Goal: Transaction & Acquisition: Purchase product/service

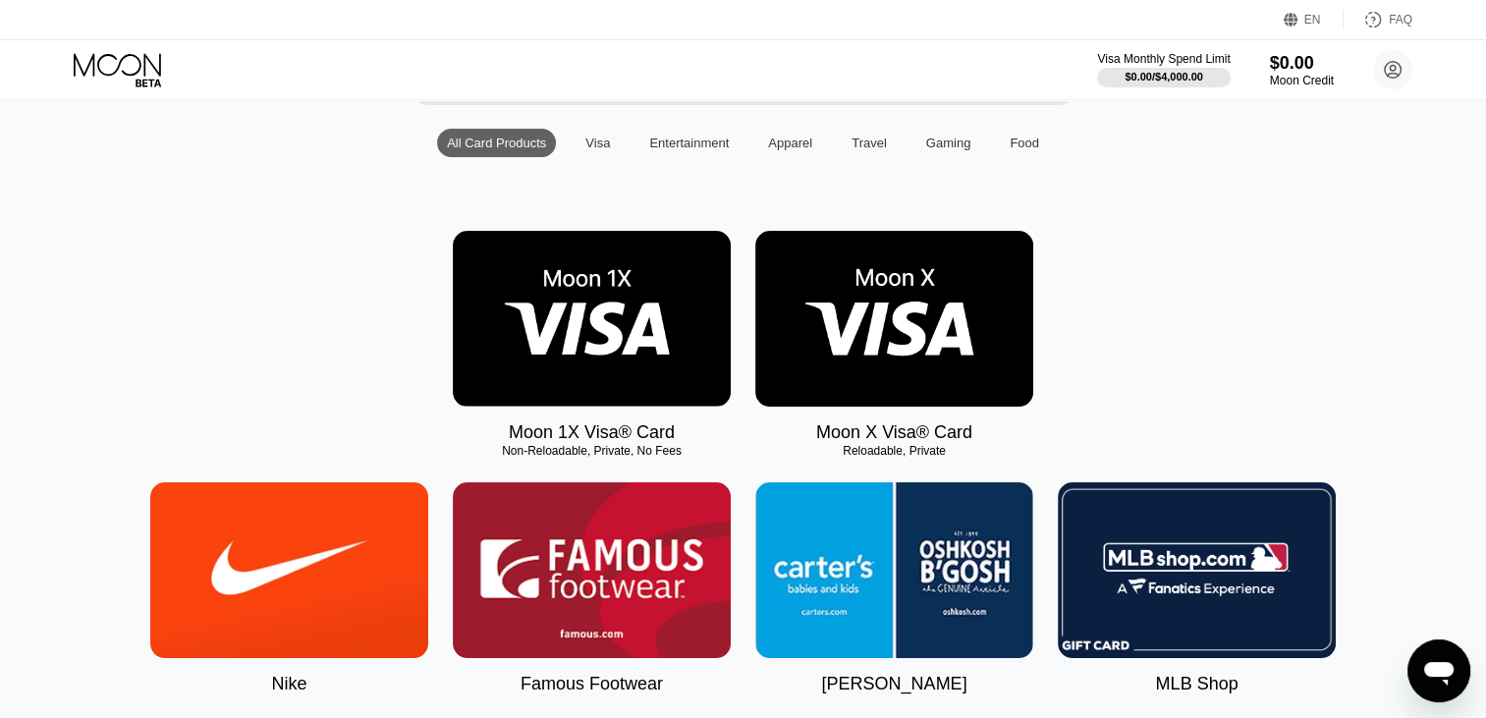
click at [907, 343] on img at bounding box center [894, 319] width 278 height 176
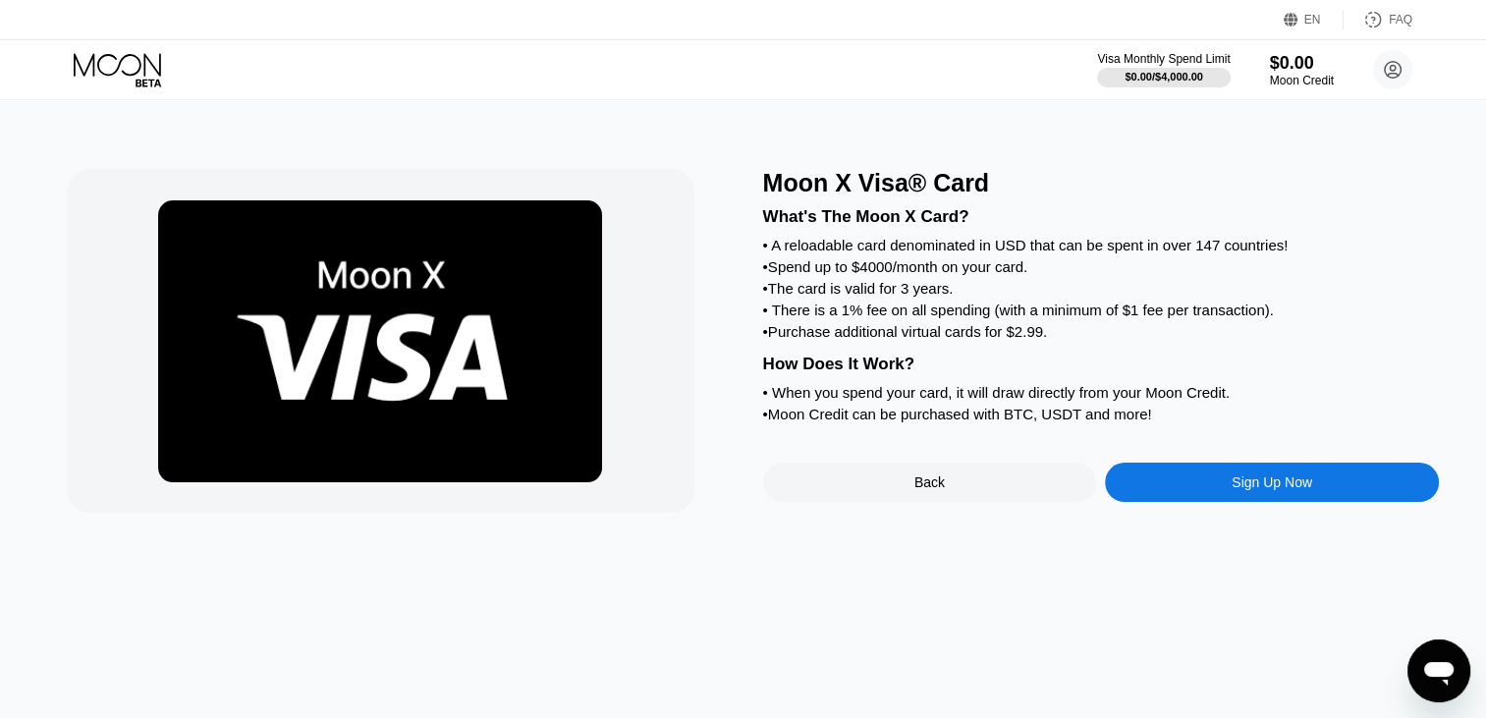
click at [1280, 502] on div "Sign Up Now" at bounding box center [1272, 481] width 334 height 39
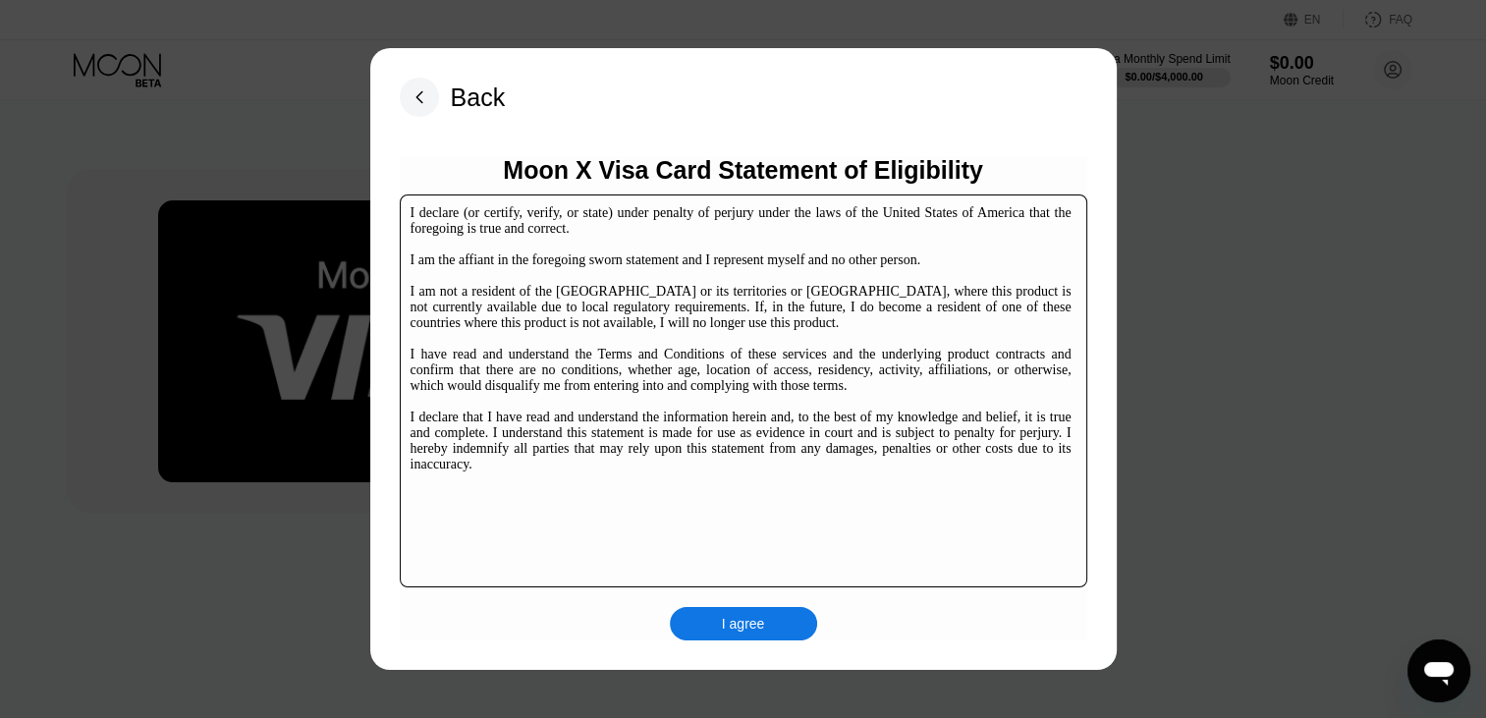
click at [732, 622] on div "I agree" at bounding box center [743, 624] width 43 height 18
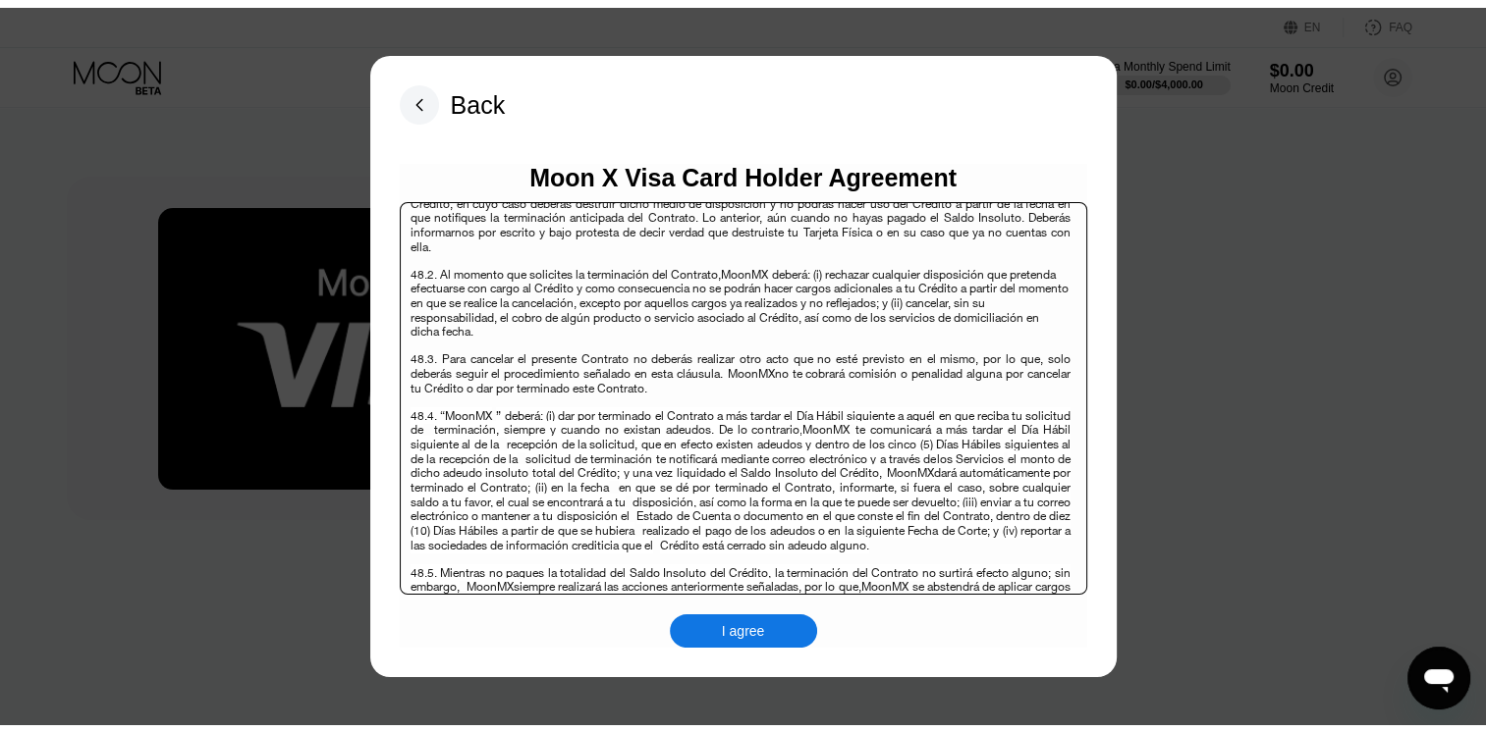
scroll to position [12737, 0]
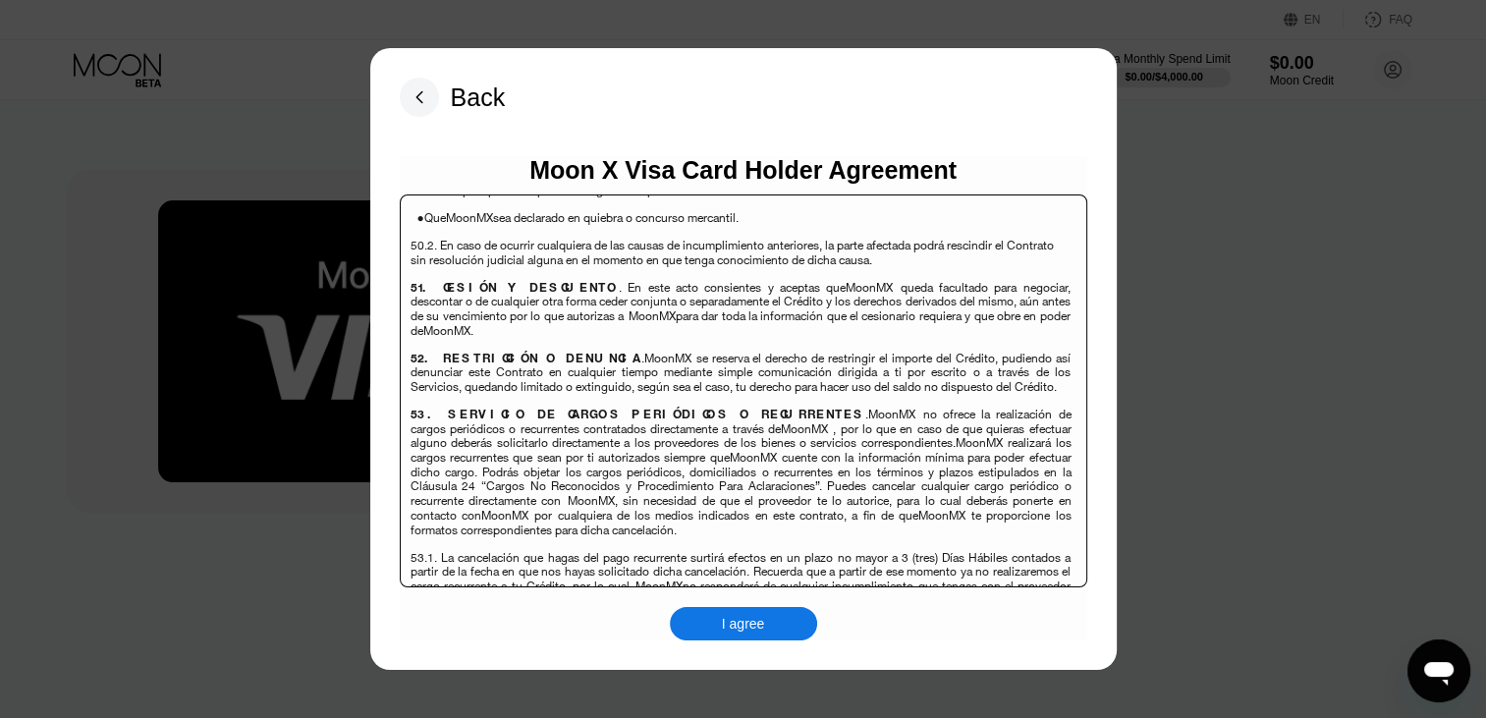
click at [750, 611] on div "I agree" at bounding box center [743, 623] width 147 height 33
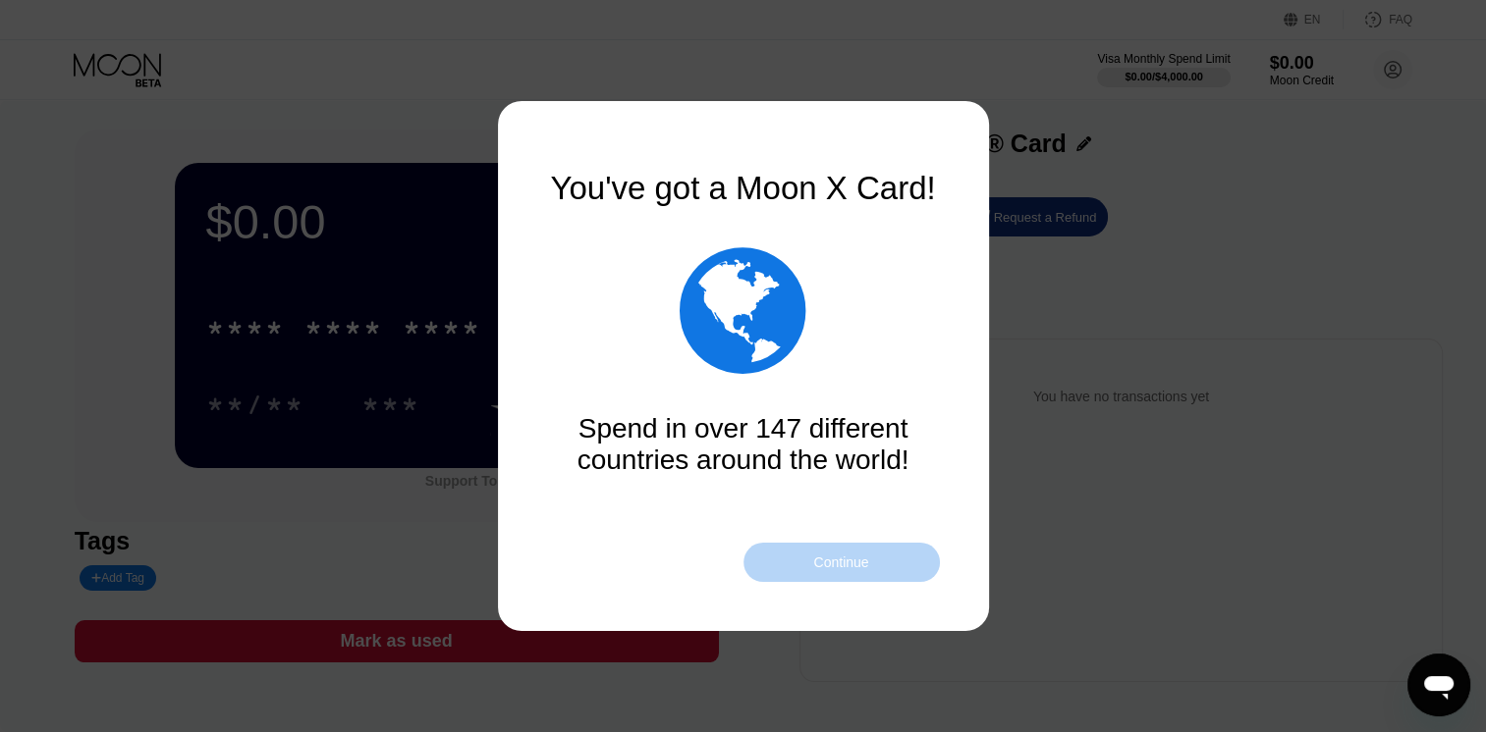
click at [855, 569] on div "Continue" at bounding box center [840, 563] width 55 height 16
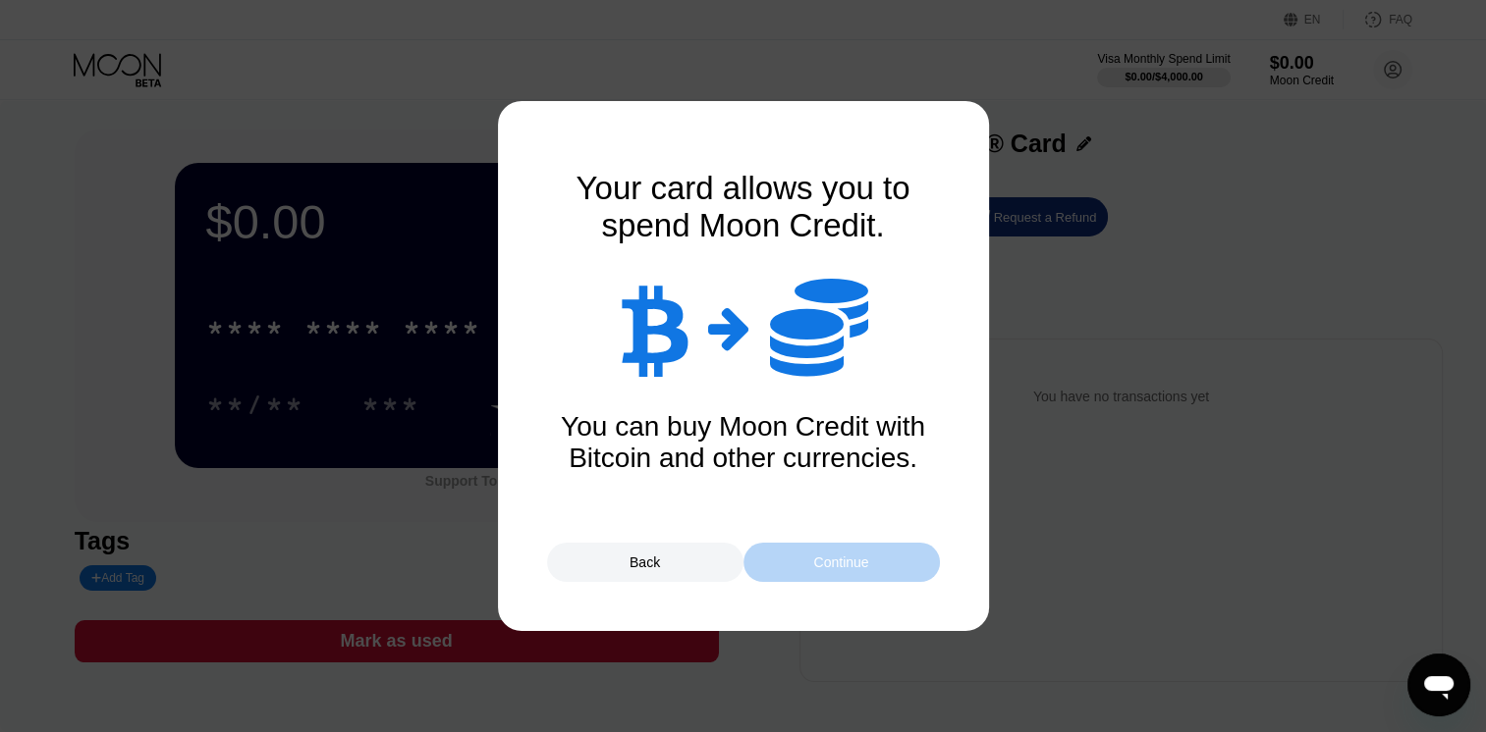
click at [855, 569] on div "Continue" at bounding box center [840, 563] width 55 height 16
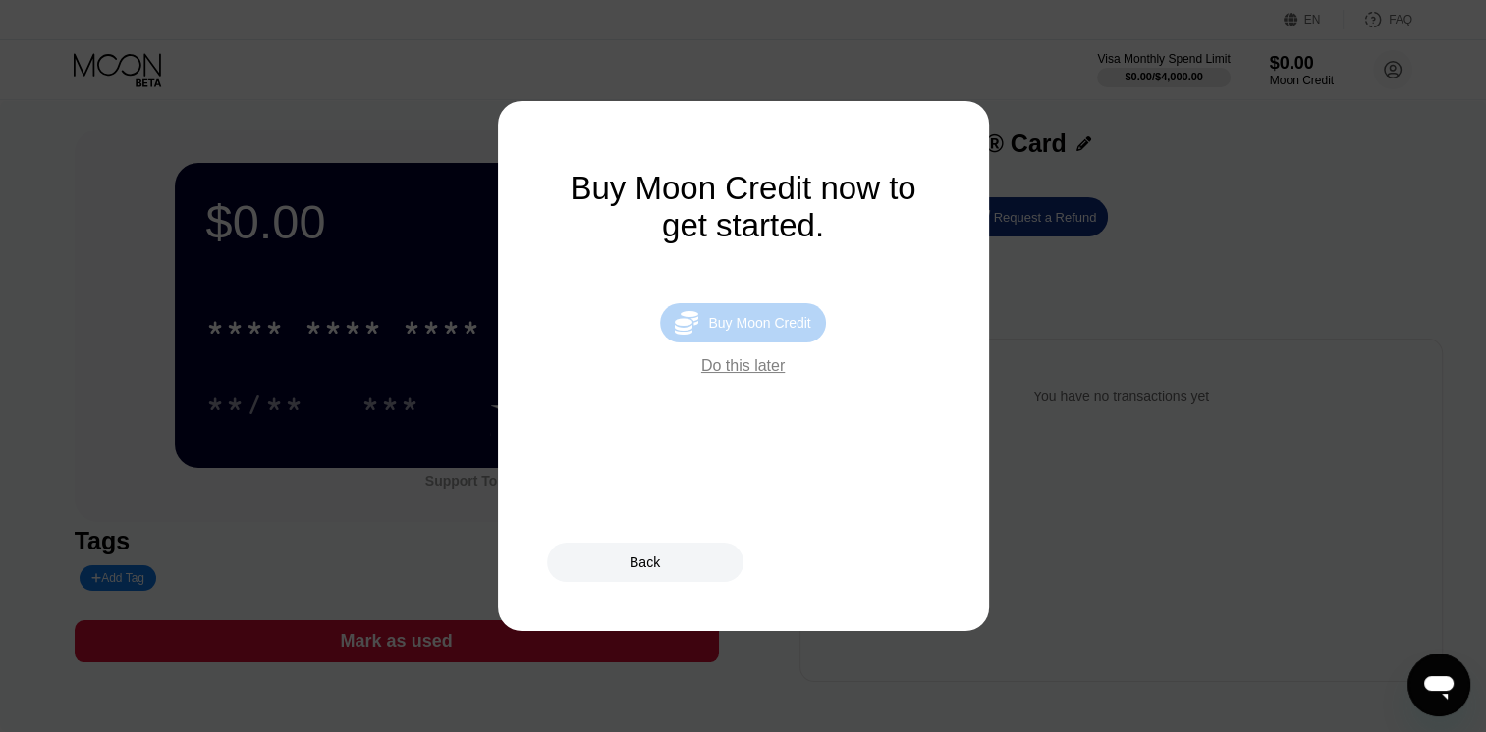
click at [772, 331] on div "Buy Moon Credit" at bounding box center [759, 323] width 102 height 16
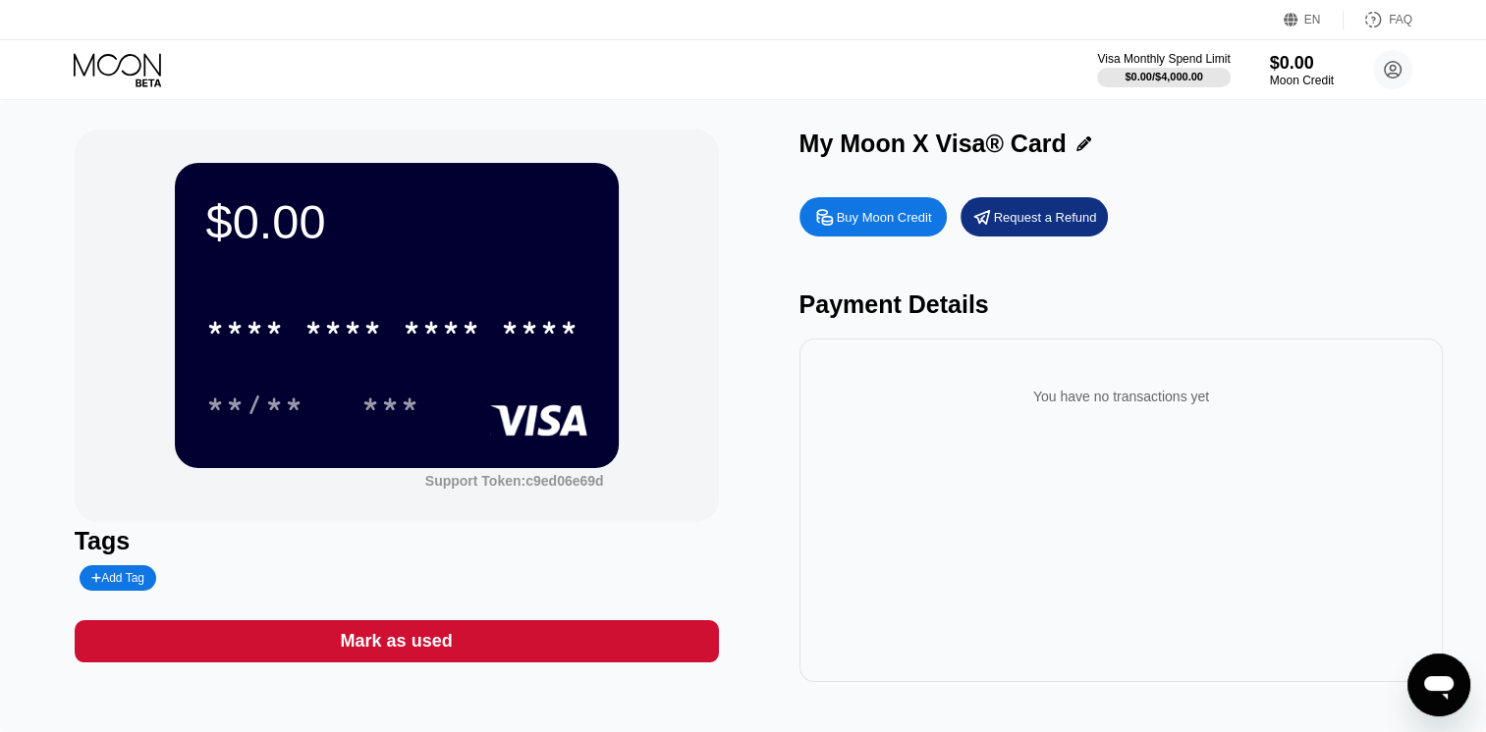
type input "0"
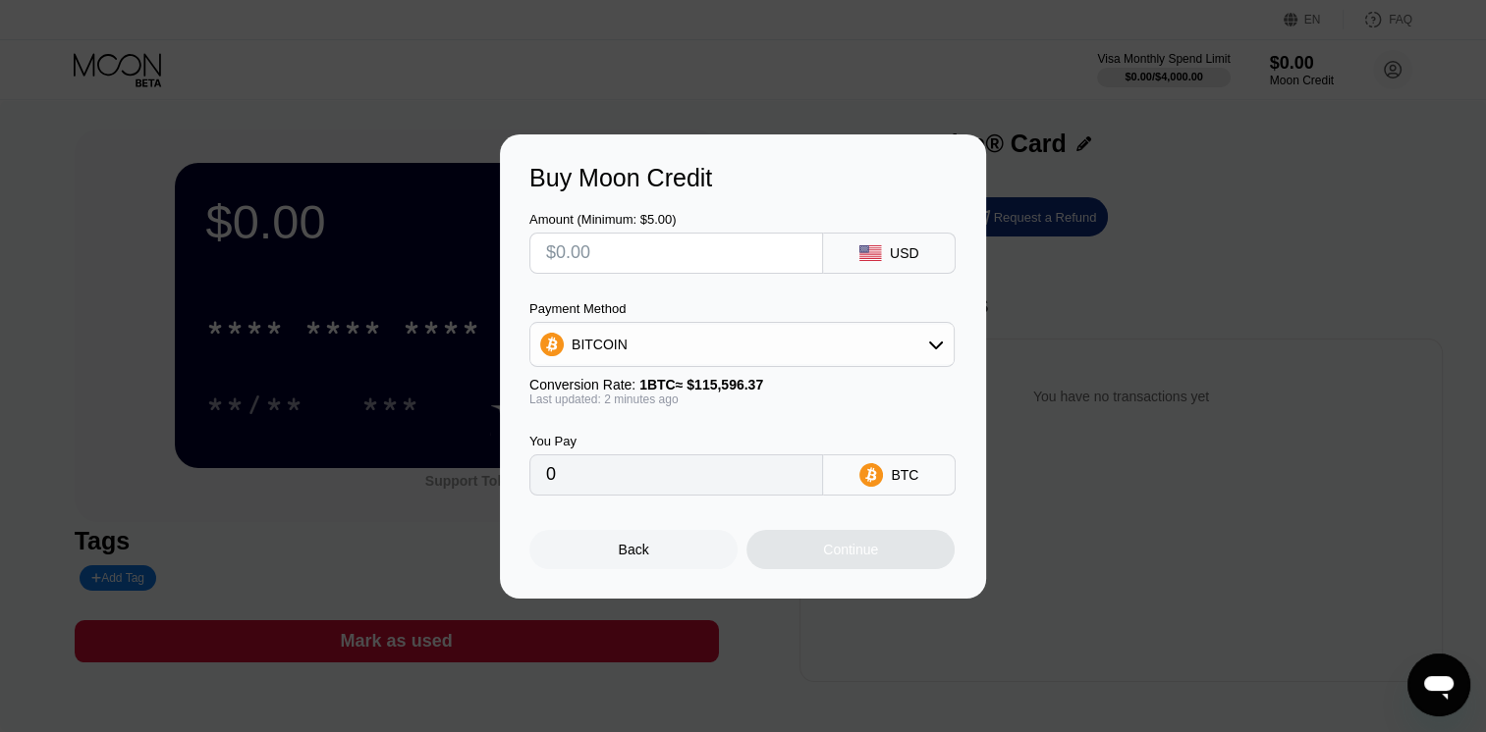
click at [554, 257] on input "text" at bounding box center [676, 253] width 260 height 39
type input "$50"
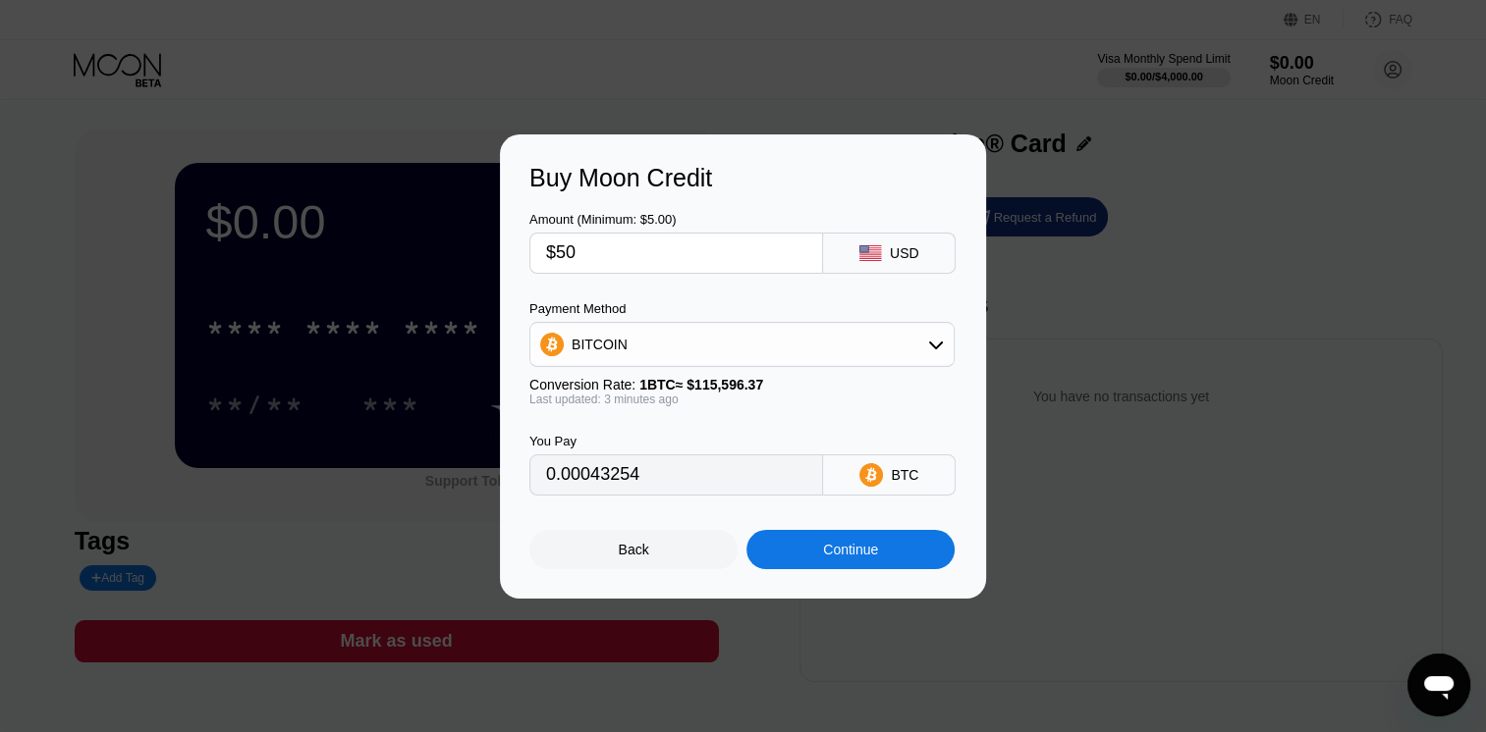
type input "0.00043254"
type input "$50"
type input "0.00043252"
type input "0.00043291"
click at [891, 541] on div "Continue" at bounding box center [850, 549] width 208 height 39
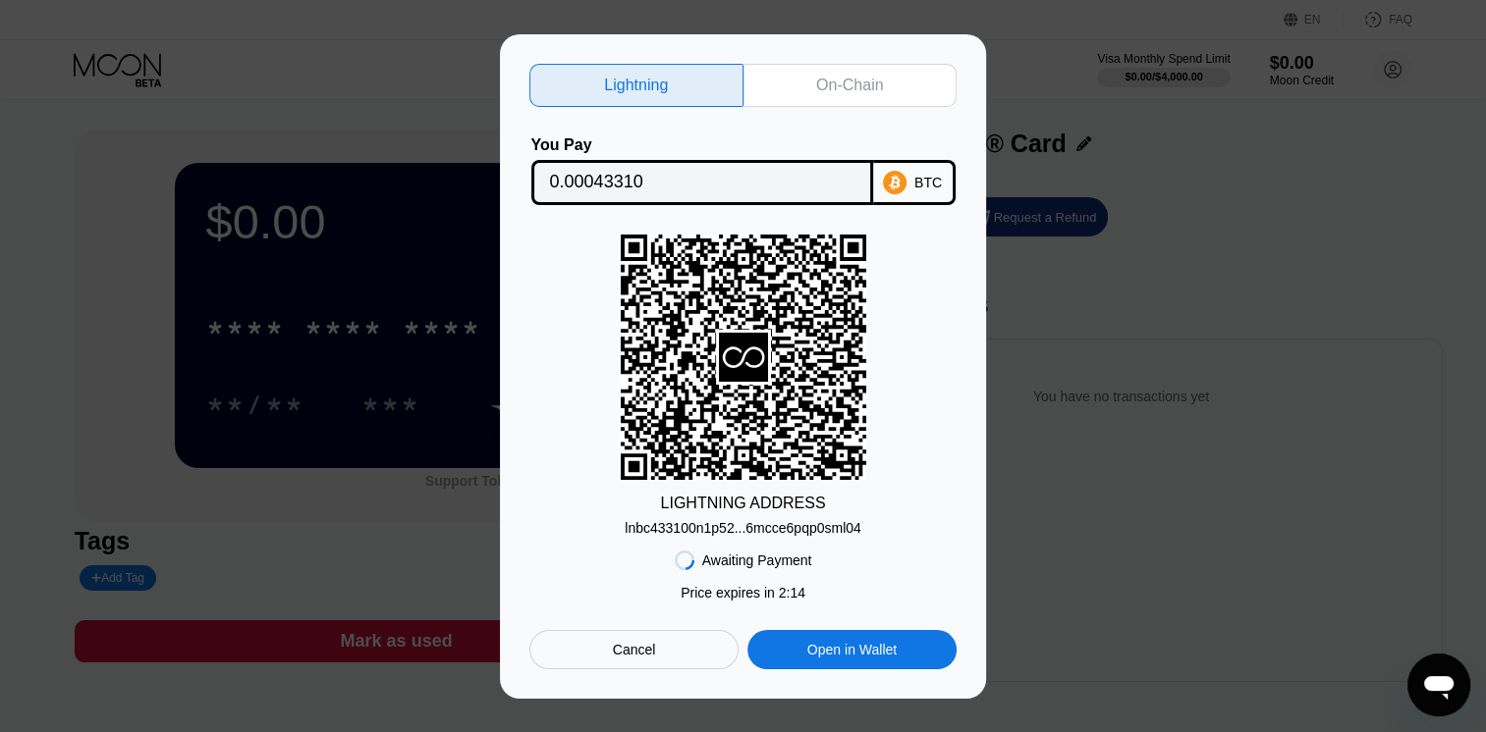
click at [771, 529] on div "lnbc433100n1p52...6mcce6pqp0sml04" at bounding box center [742, 528] width 237 height 16
click at [797, 75] on div "On-Chain" at bounding box center [850, 85] width 214 height 43
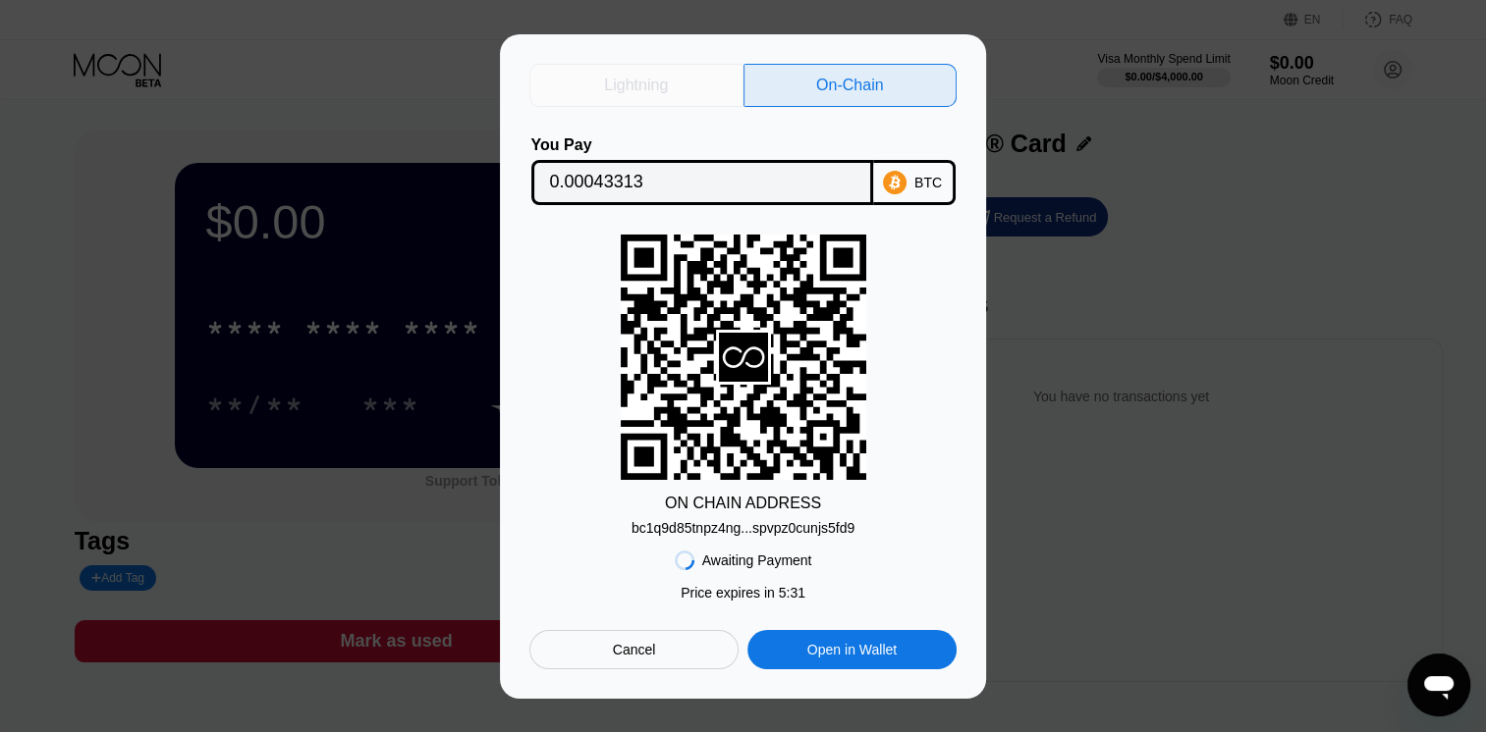
click at [710, 77] on div "Lightning" at bounding box center [636, 85] width 214 height 43
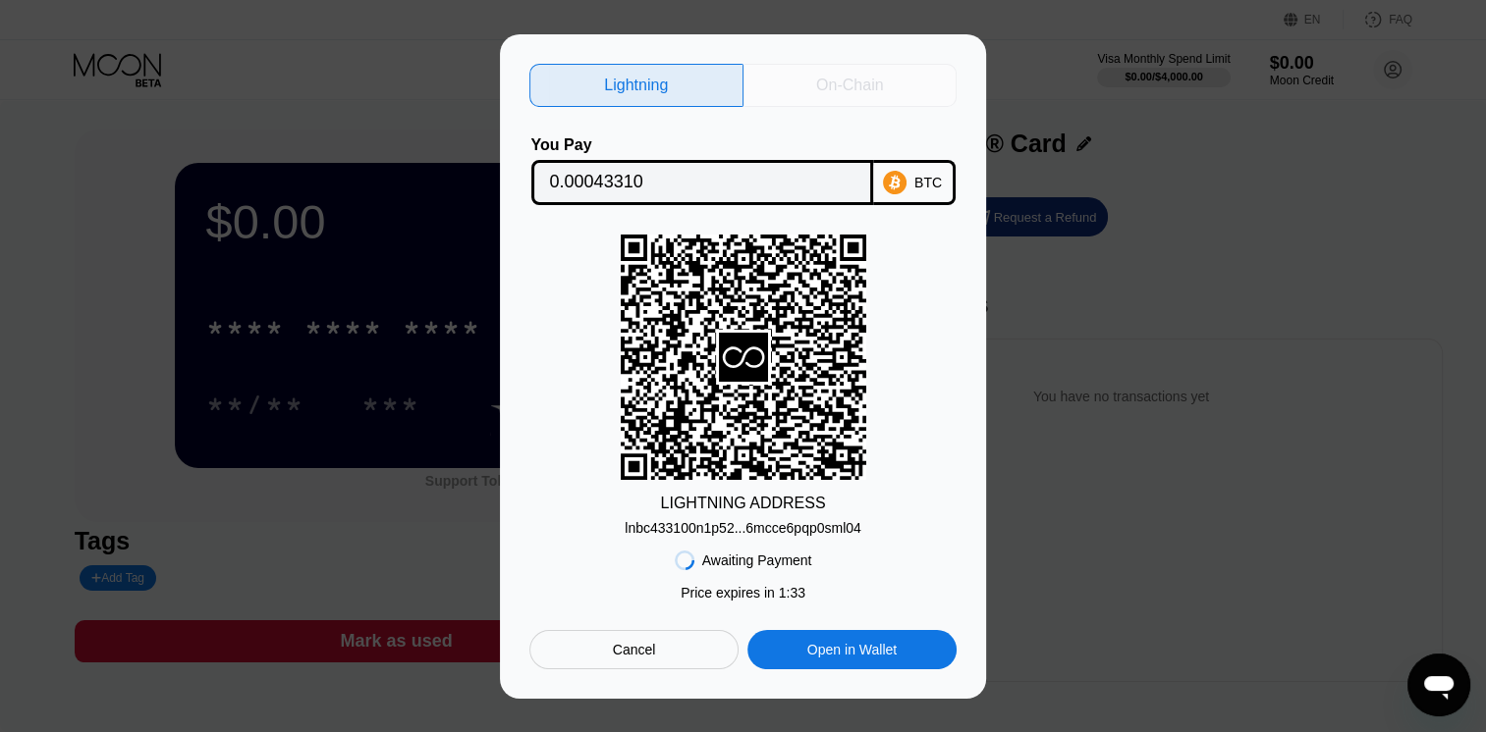
click at [785, 94] on div "On-Chain" at bounding box center [850, 85] width 214 height 43
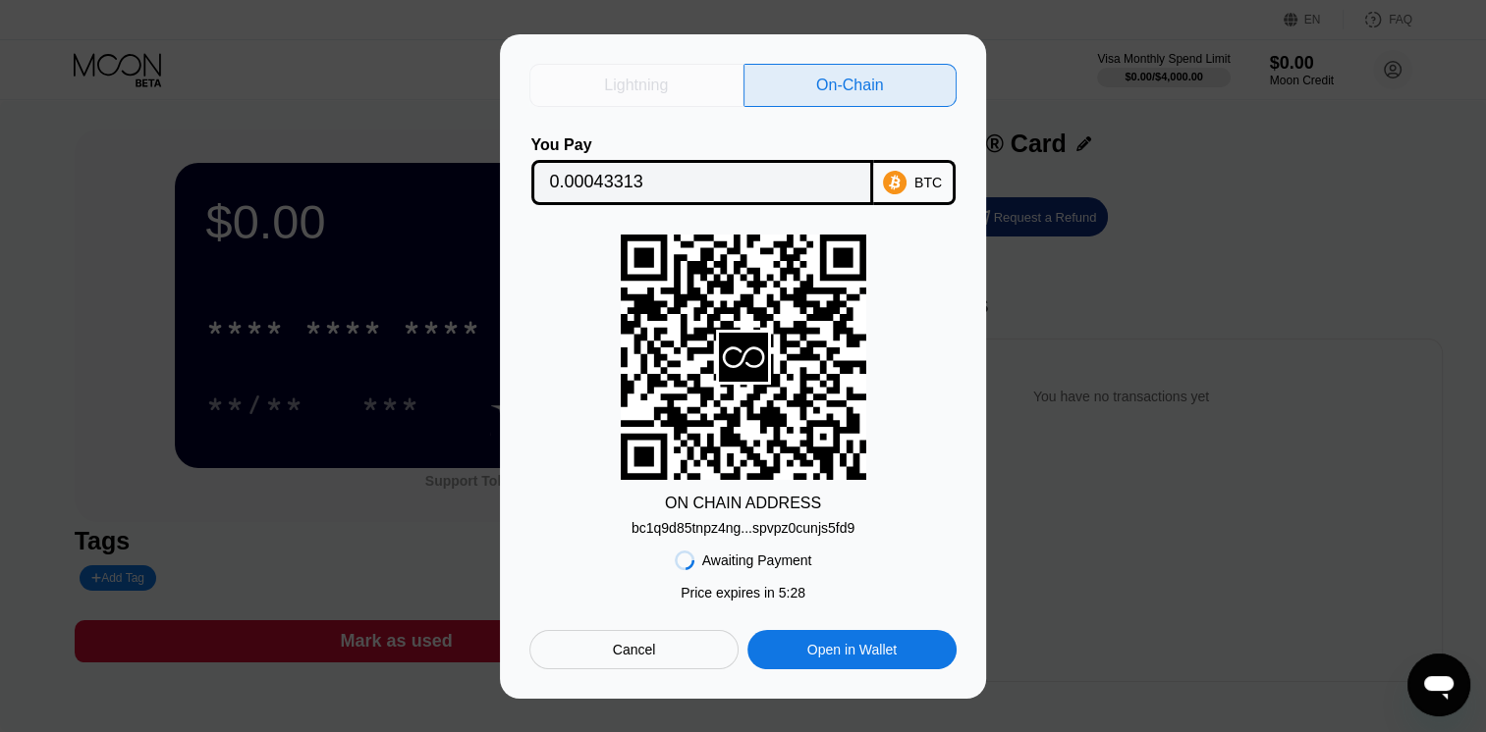
click at [728, 84] on div "Lightning" at bounding box center [636, 85] width 214 height 43
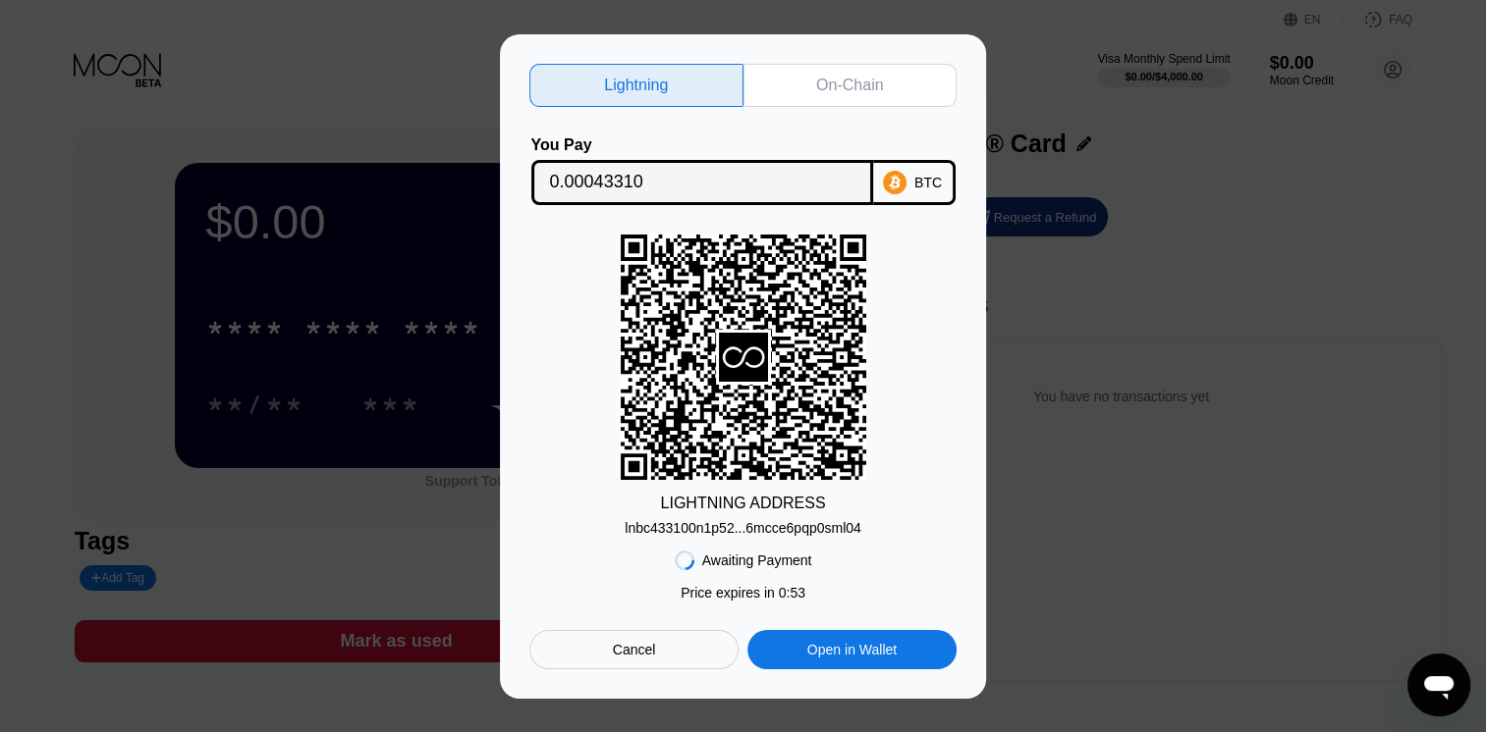
click at [808, 69] on div "On-Chain" at bounding box center [850, 85] width 214 height 43
type input "0.00043313"
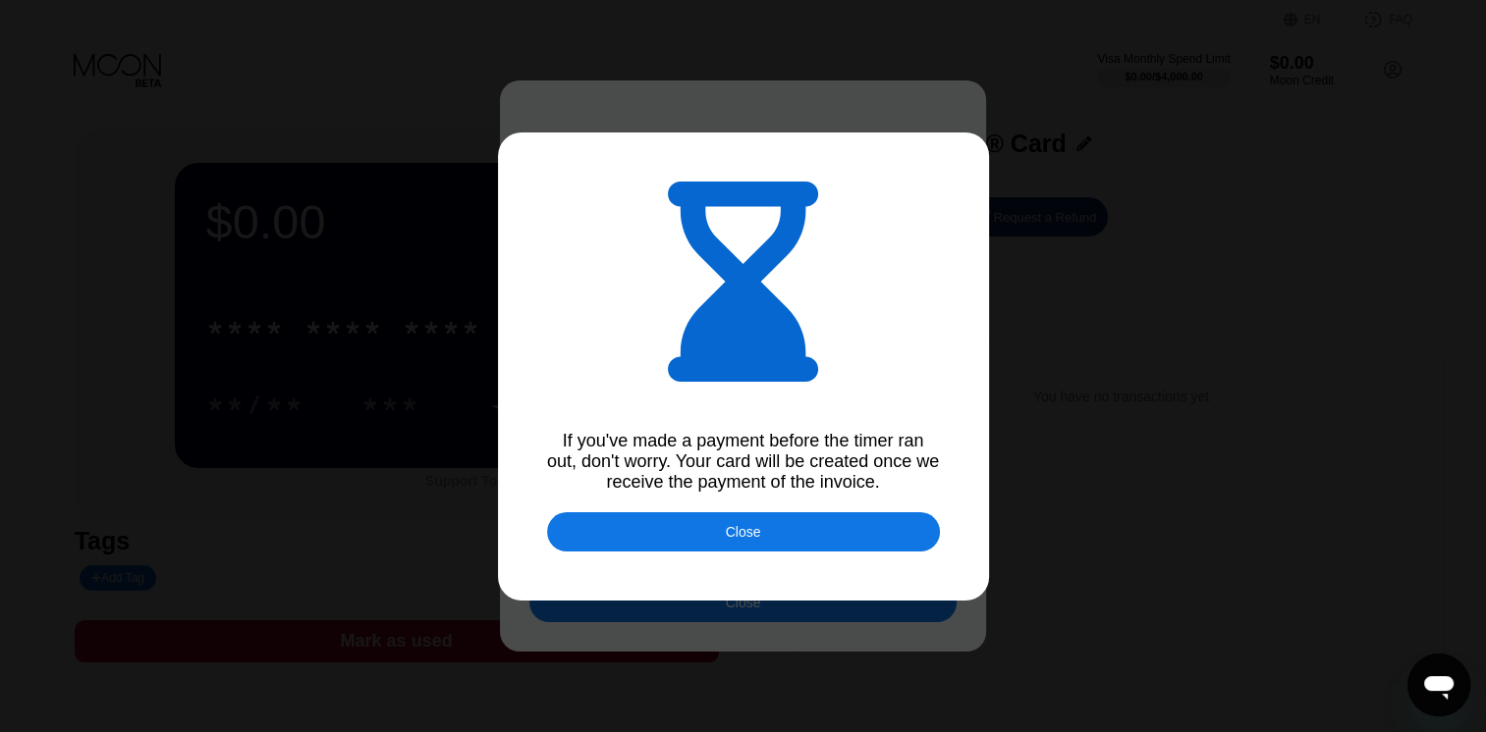
click at [801, 530] on div "Close" at bounding box center [743, 532] width 393 height 39
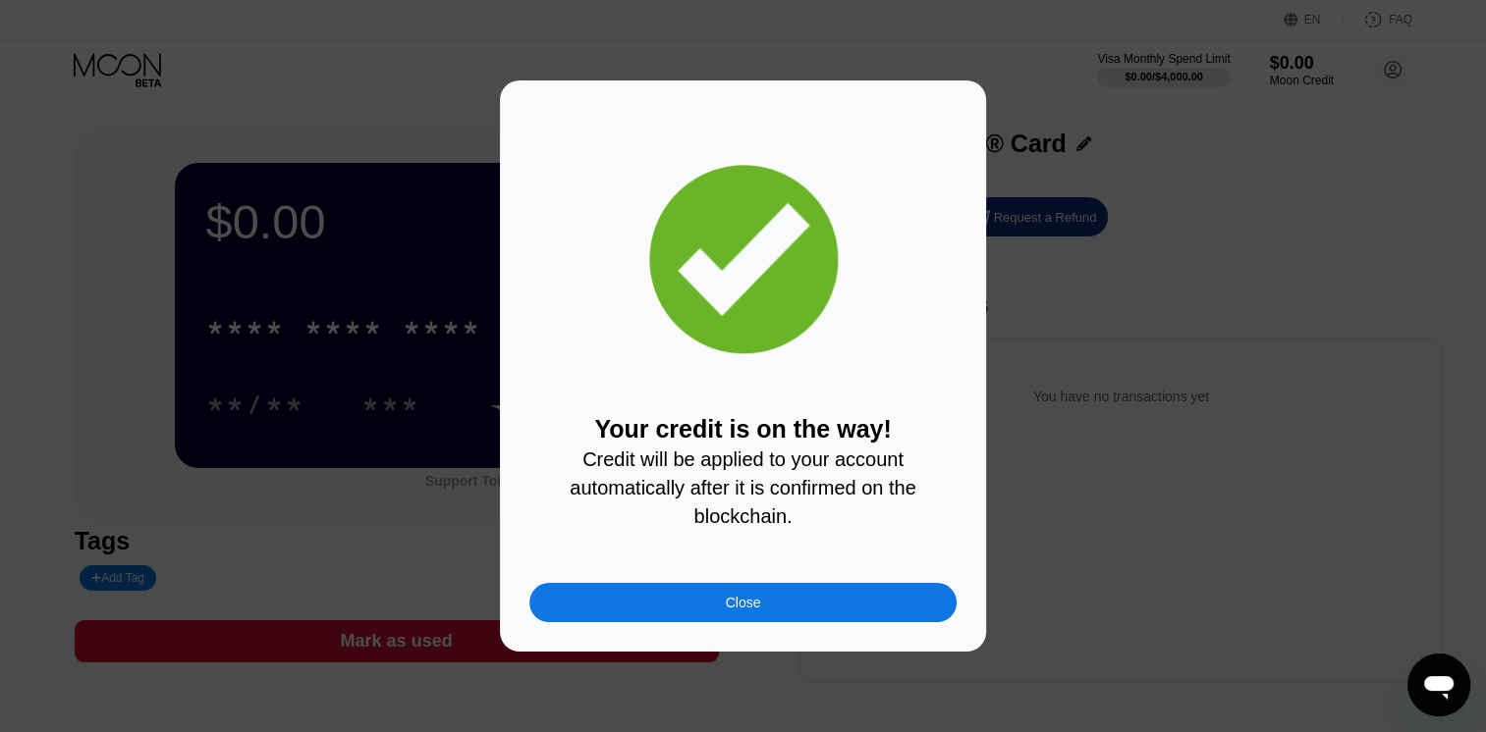
click at [829, 606] on div "Close" at bounding box center [742, 602] width 427 height 39
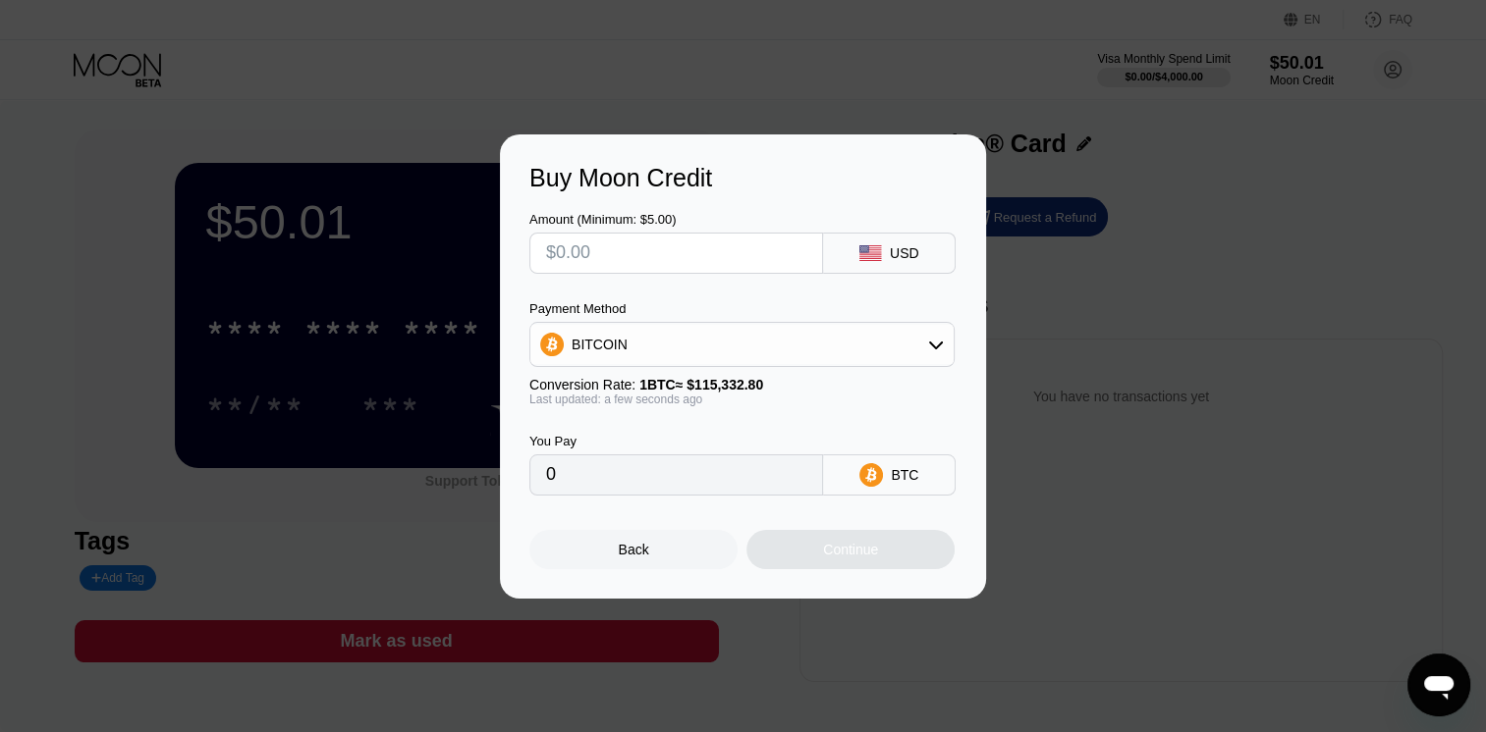
click at [1029, 398] on div "Buy Moon Credit Amount (Minimum: $5.00) USD Payment Method BITCOIN Conversion R…" at bounding box center [743, 367] width 1486 height 464
click at [639, 552] on div "Back" at bounding box center [634, 550] width 30 height 16
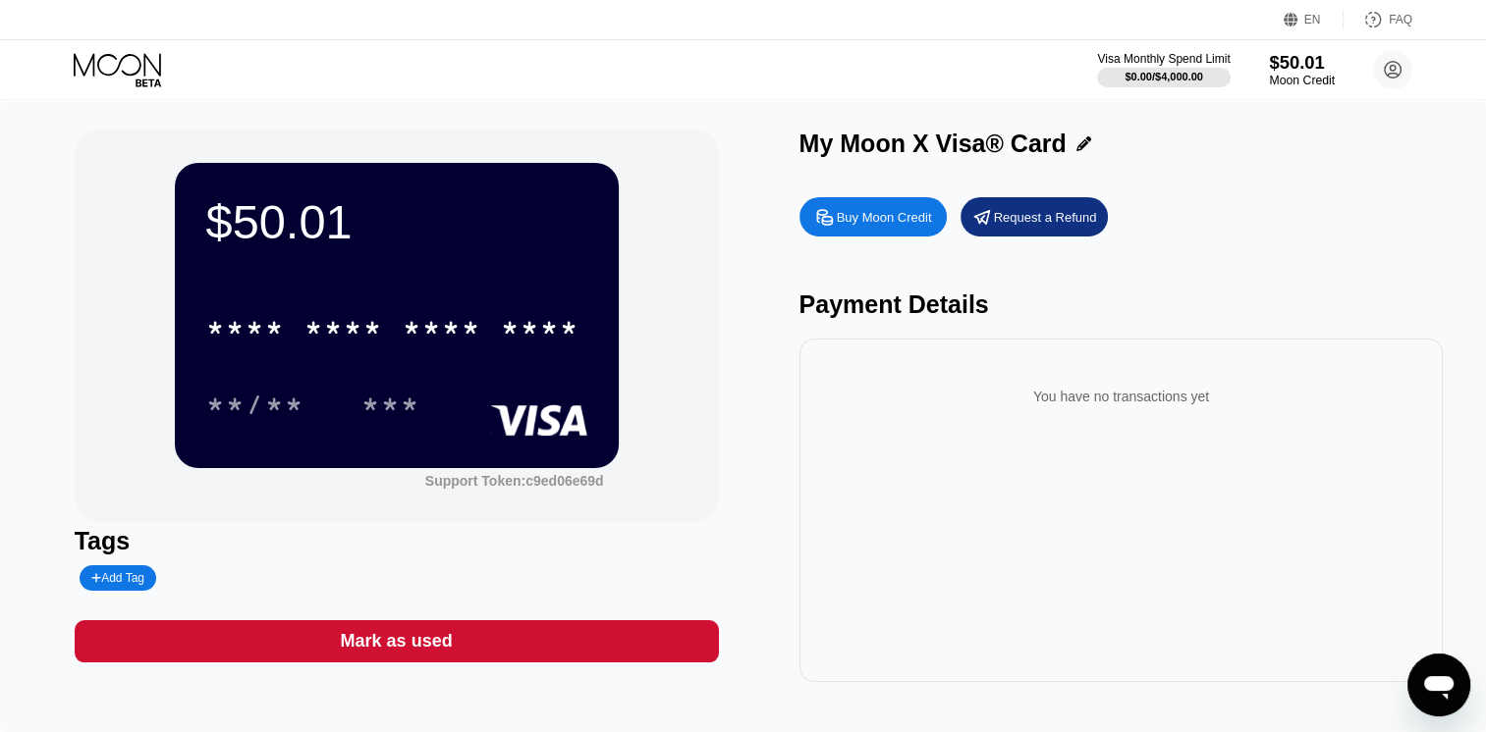
click at [1280, 60] on div "$50.01" at bounding box center [1302, 62] width 66 height 21
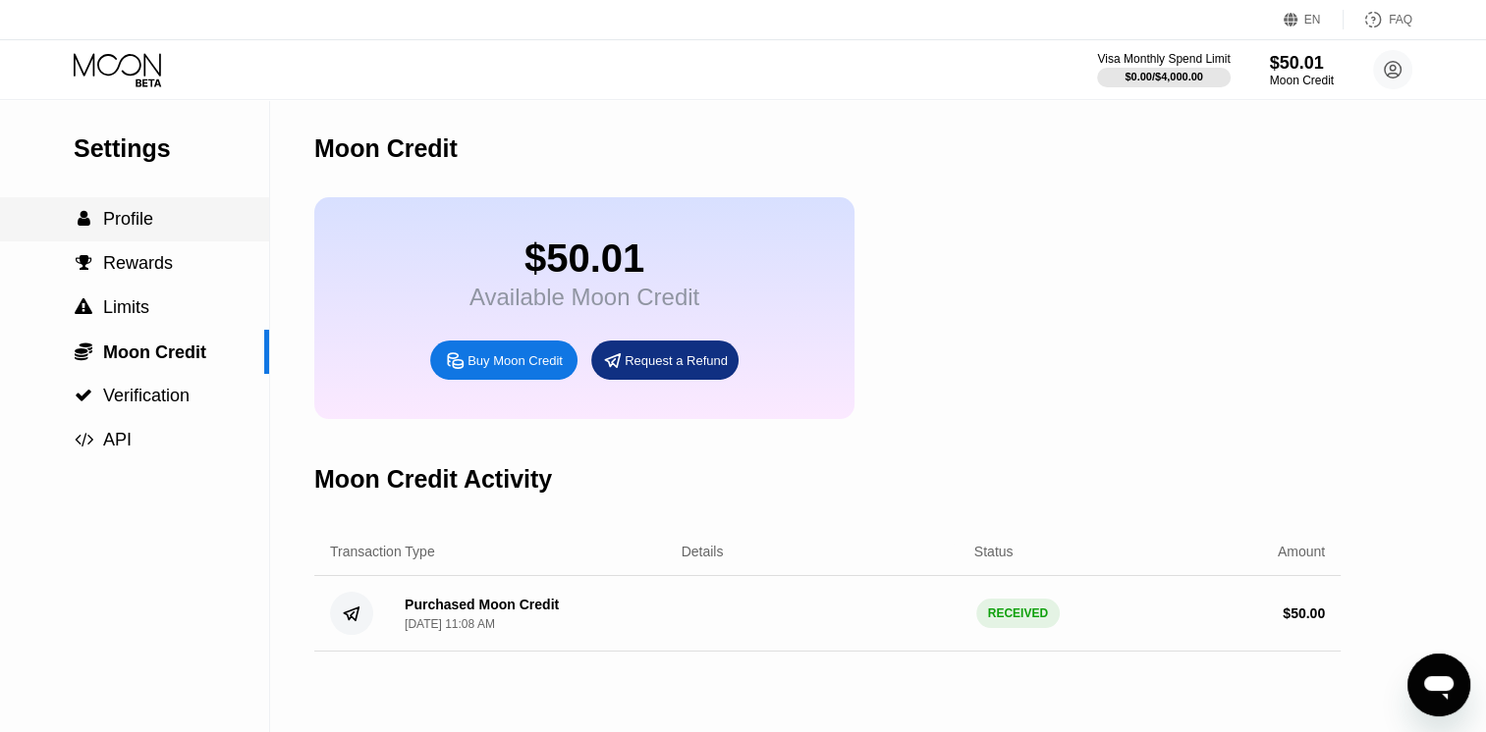
click at [87, 228] on span "" at bounding box center [84, 219] width 13 height 18
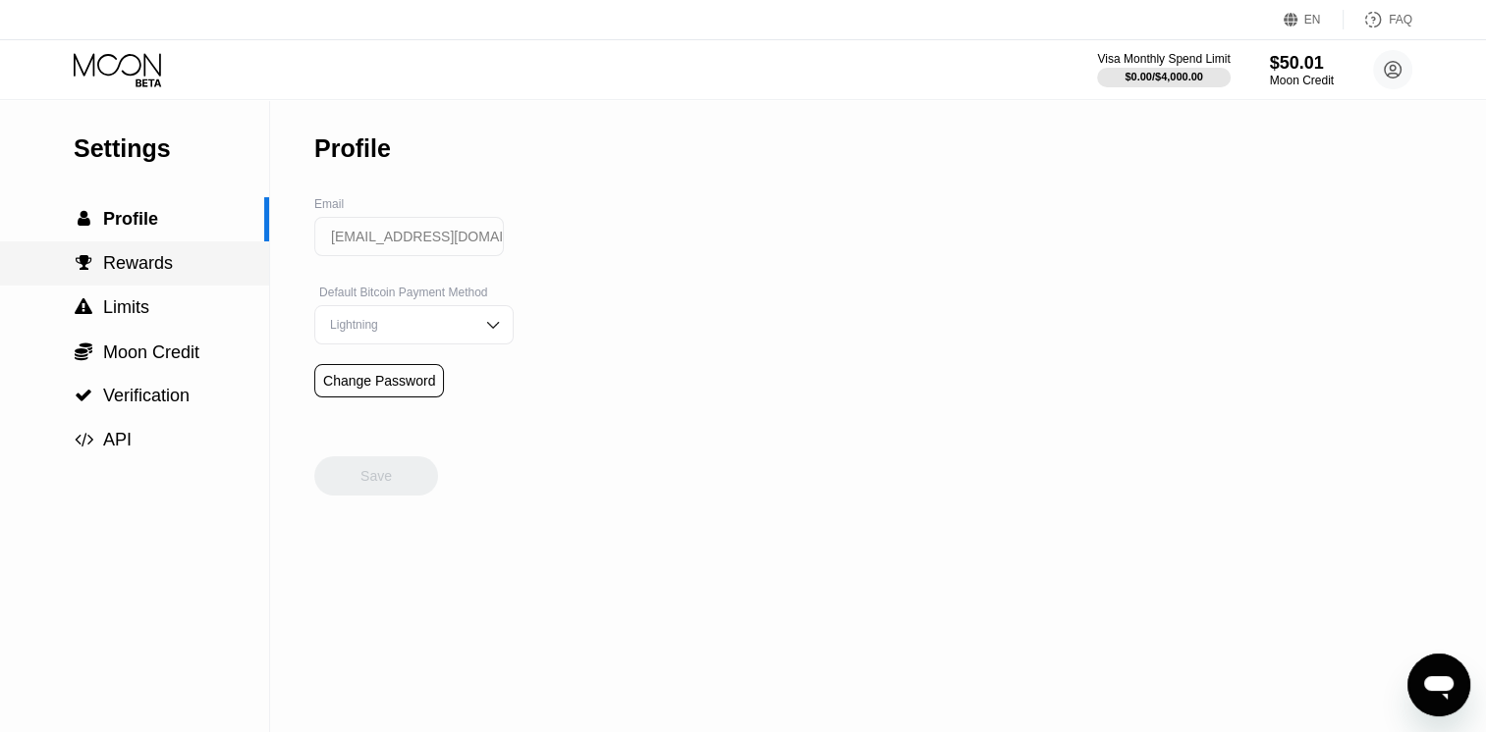
click at [151, 281] on div " Rewards" at bounding box center [134, 264] width 269 height 44
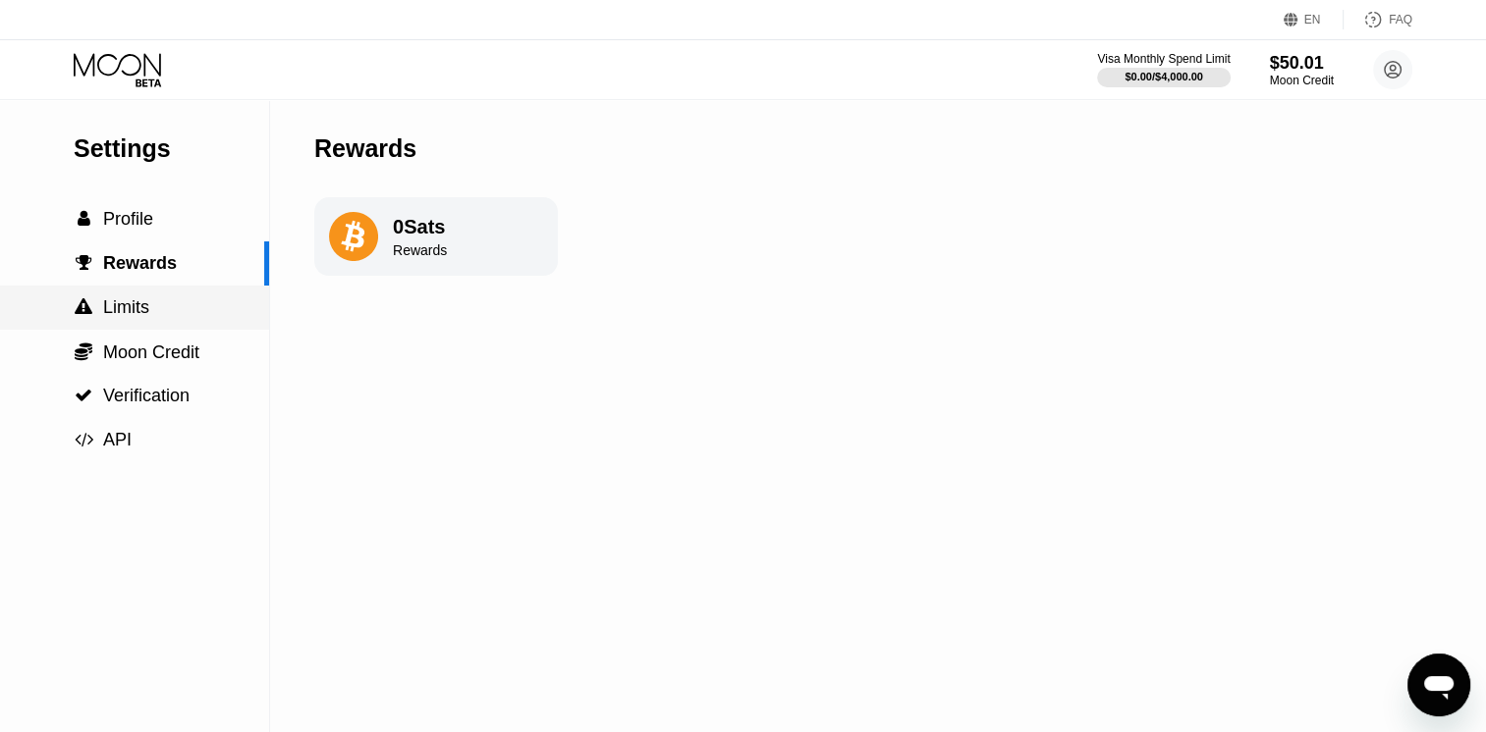
click at [146, 317] on span "Limits" at bounding box center [126, 308] width 46 height 20
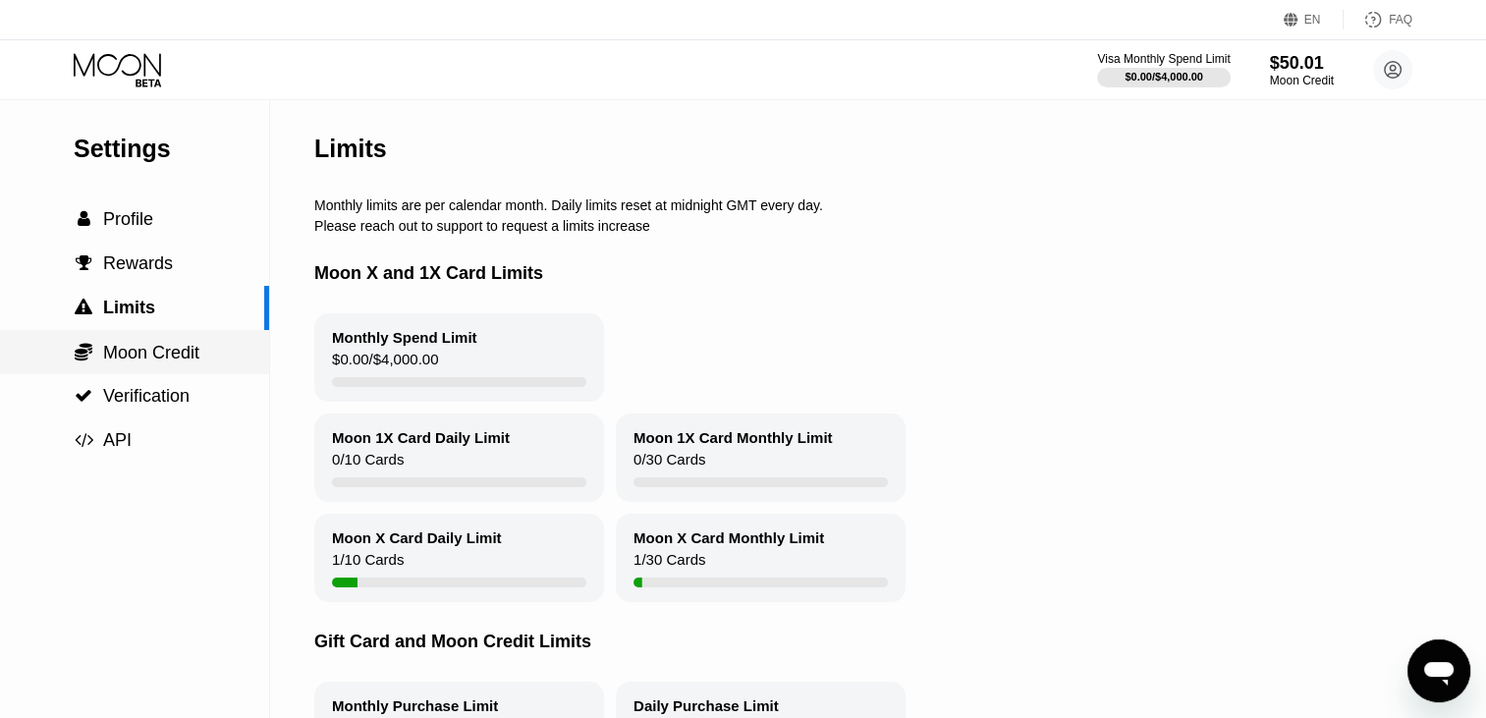
click at [160, 352] on span "Moon Credit" at bounding box center [151, 353] width 96 height 20
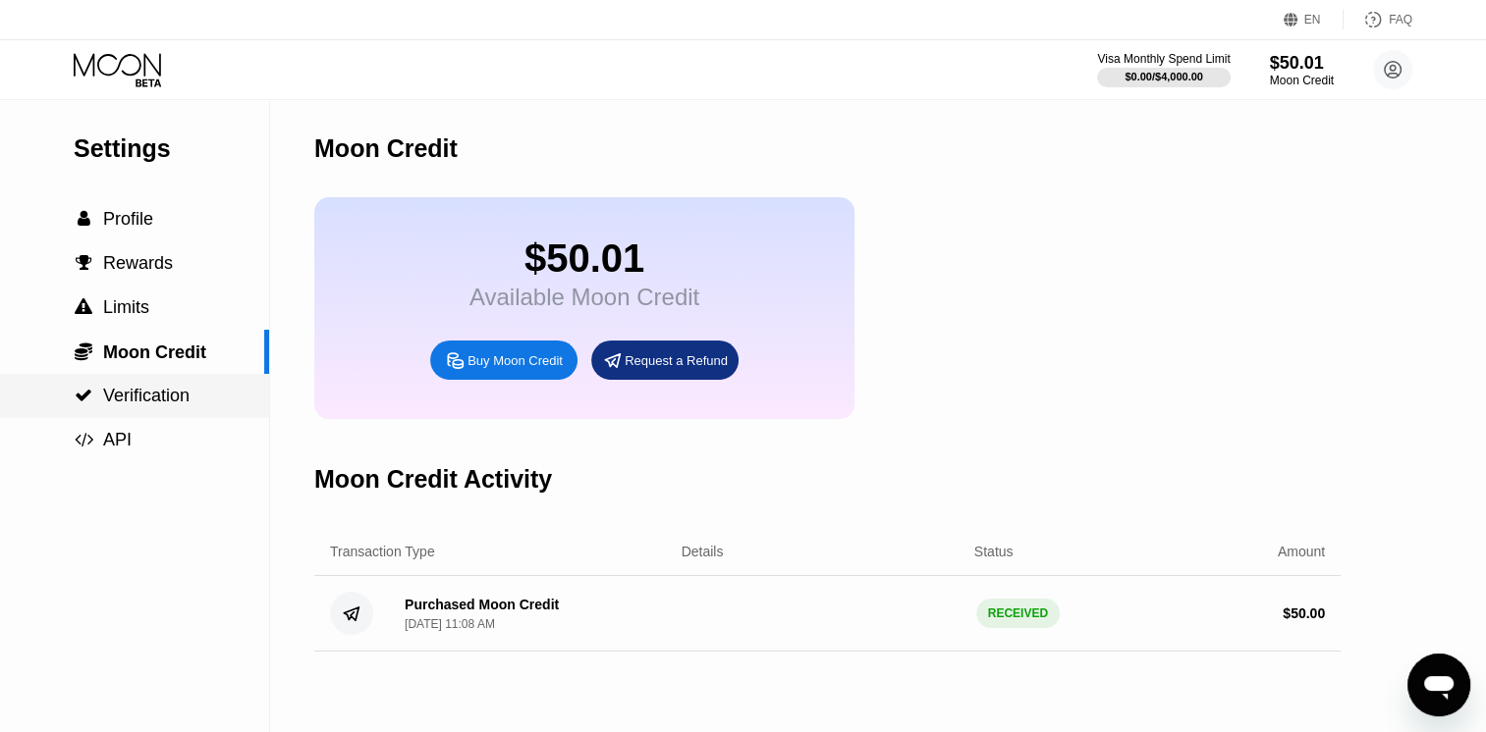
click at [144, 399] on span "Verification" at bounding box center [146, 396] width 86 height 20
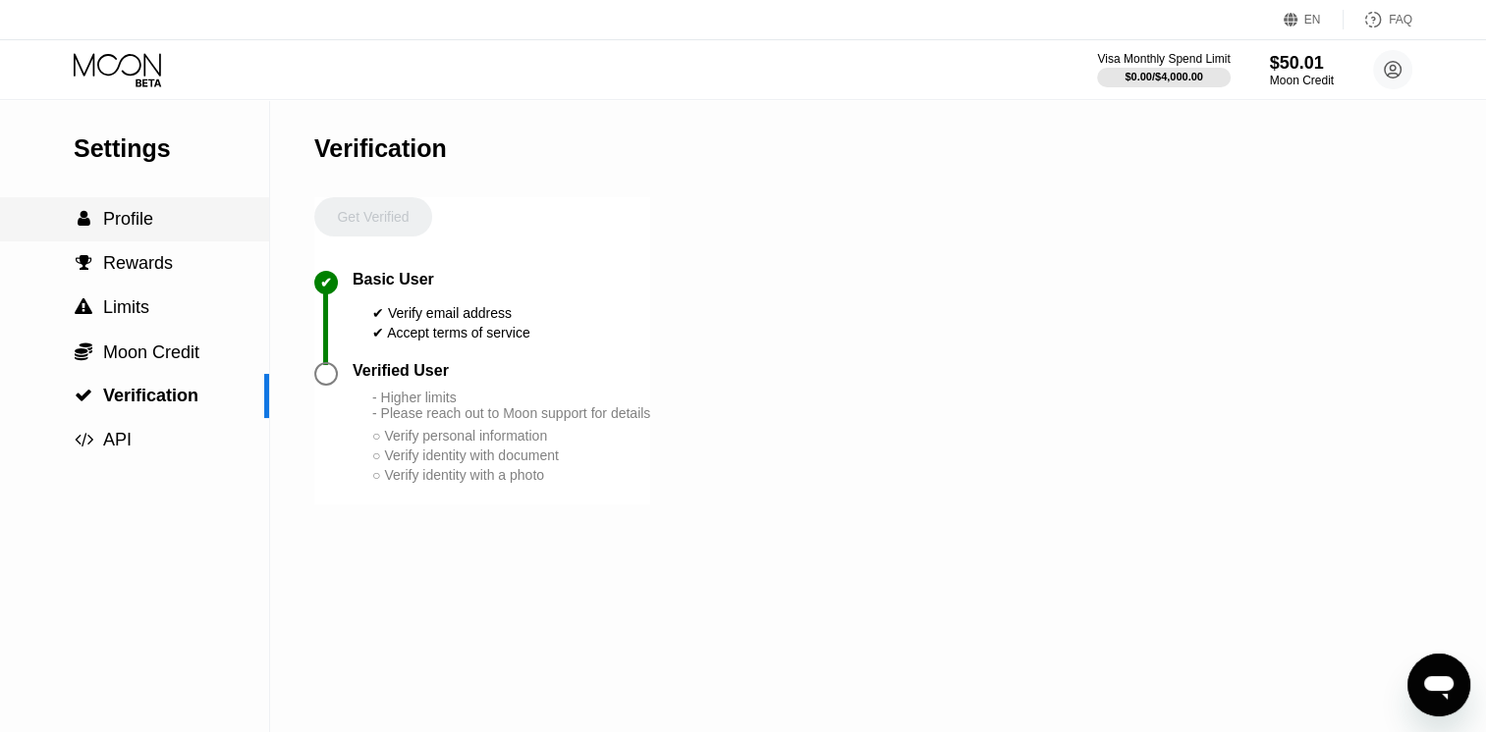
click at [122, 218] on span "Profile" at bounding box center [128, 219] width 50 height 20
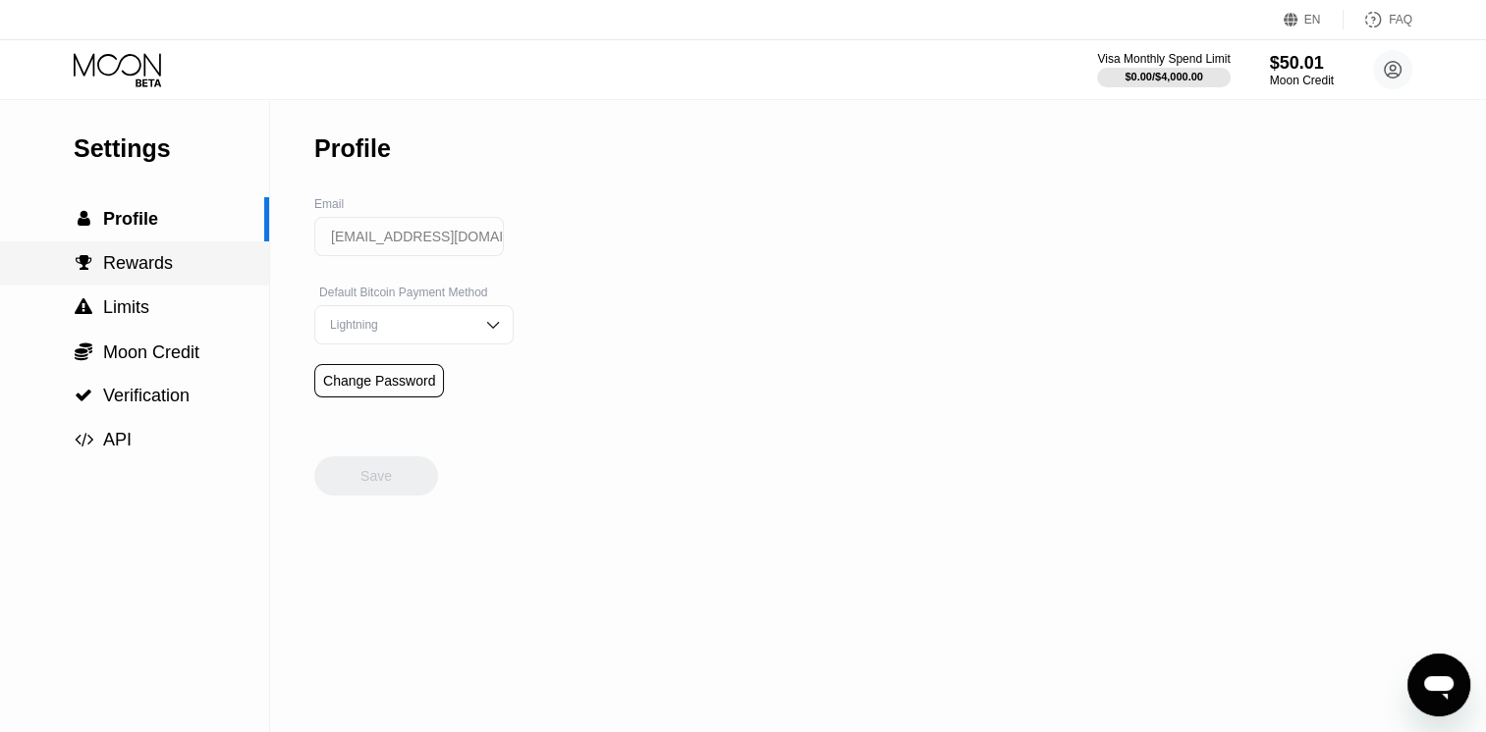
click at [134, 261] on span "Rewards" at bounding box center [138, 263] width 70 height 20
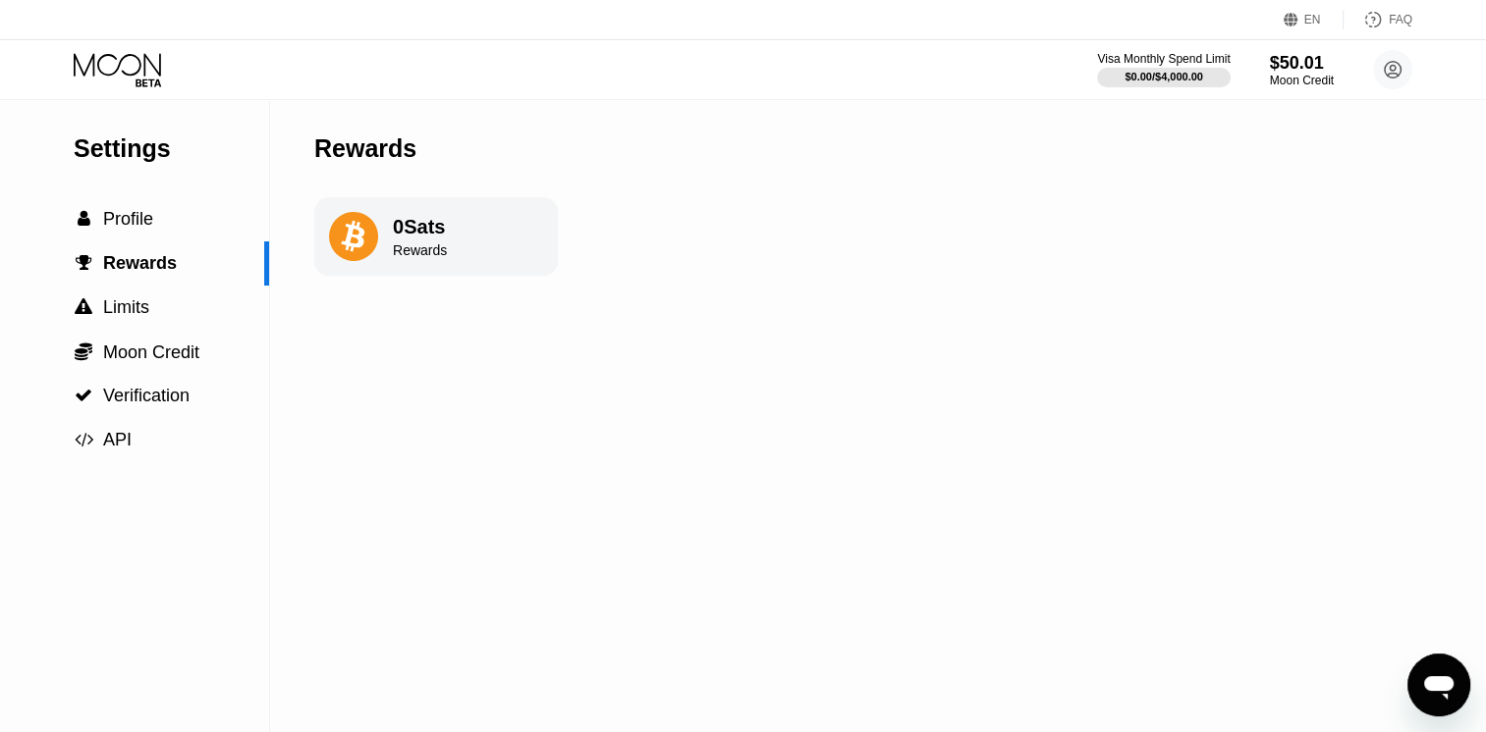
click at [153, 51] on div "Visa Monthly Spend Limit $0.00 / $4,000.00 $50.01 Moon Credit [EMAIL_ADDRESS][D…" at bounding box center [743, 69] width 1486 height 59
click at [130, 61] on icon at bounding box center [119, 70] width 91 height 34
